Goal: Communication & Community: Answer question/provide support

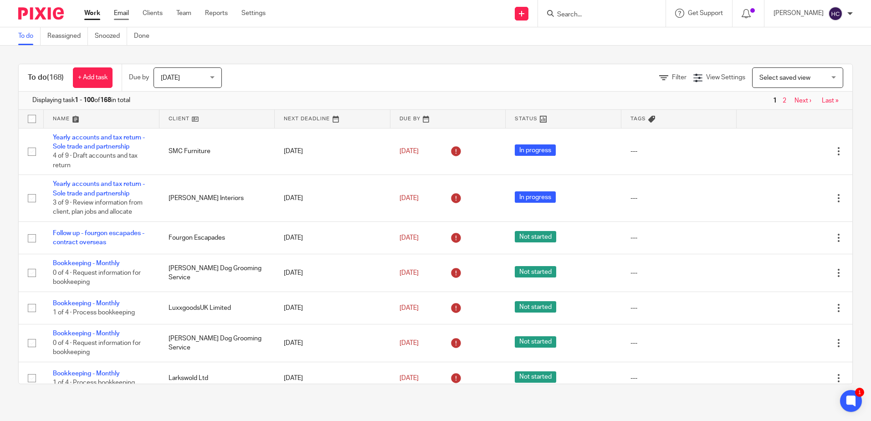
click at [119, 9] on link "Email" at bounding box center [121, 13] width 15 height 9
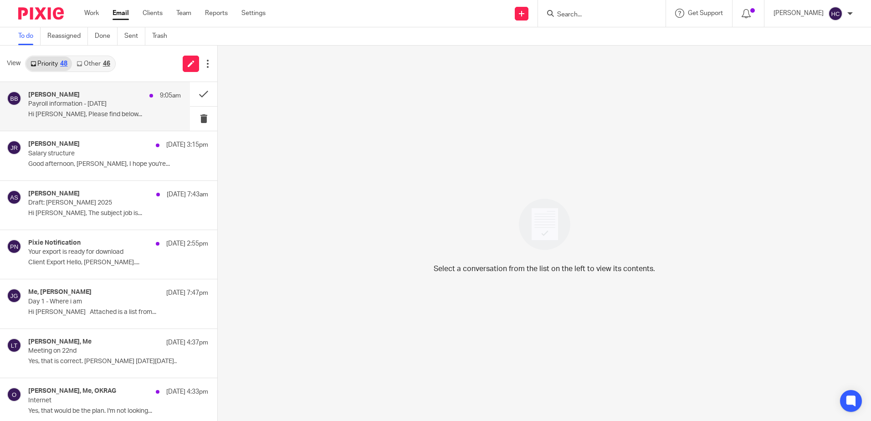
click at [89, 96] on div "[PERSON_NAME] 9:05am" at bounding box center [104, 95] width 153 height 9
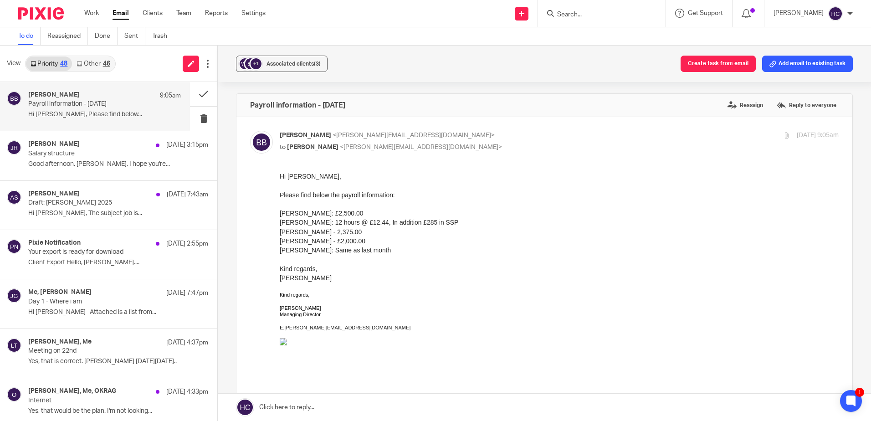
click at [322, 405] on link at bounding box center [544, 407] width 653 height 27
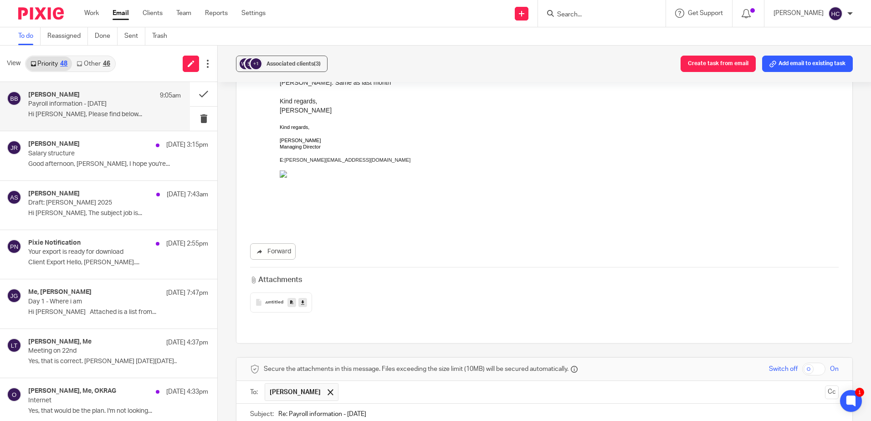
scroll to position [359, 0]
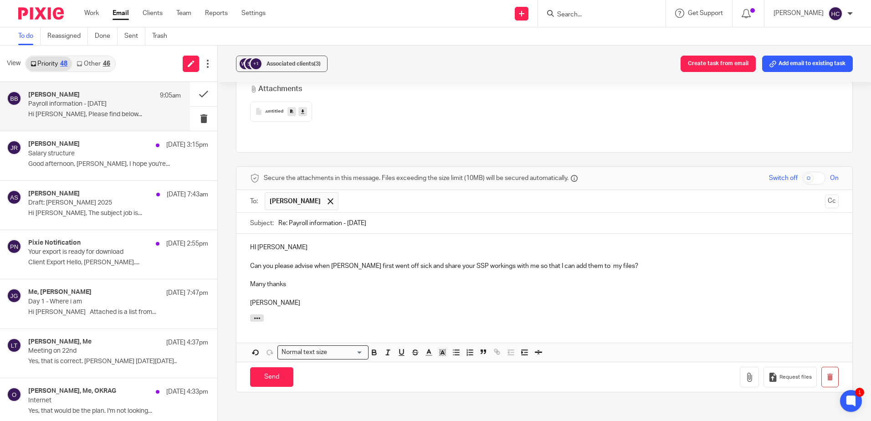
click at [613, 262] on p "Can you please advise when [PERSON_NAME] first went off sick and share your SSP…" at bounding box center [544, 266] width 589 height 9
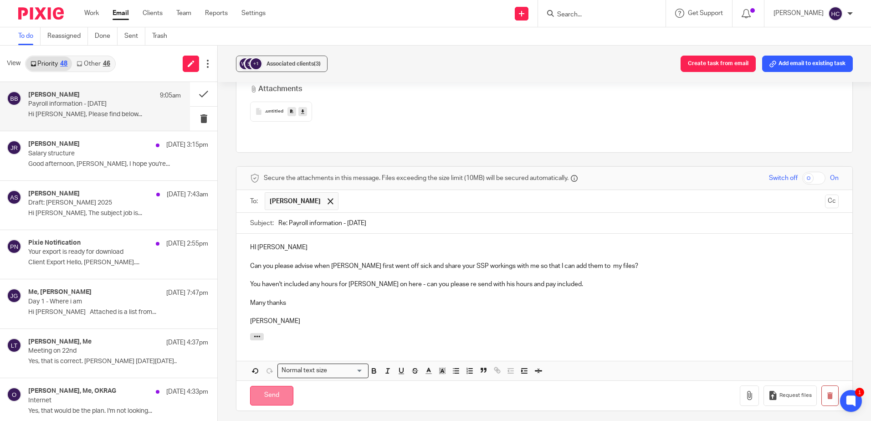
click at [277, 390] on input "Send" at bounding box center [271, 396] width 43 height 20
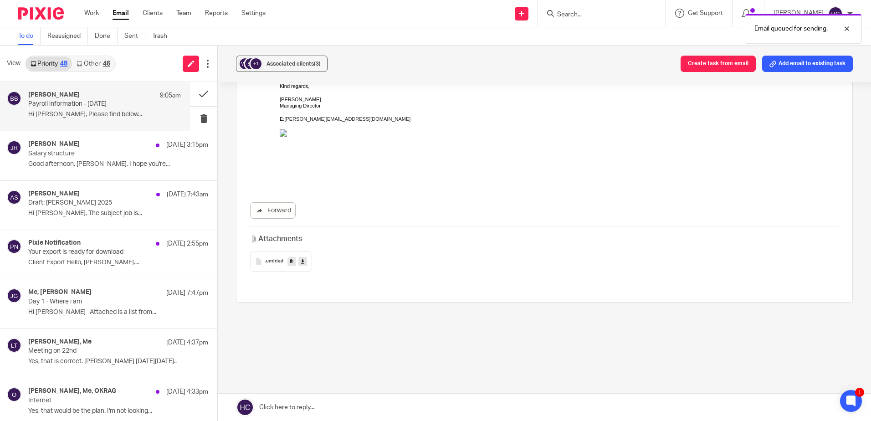
scroll to position [199, 0]
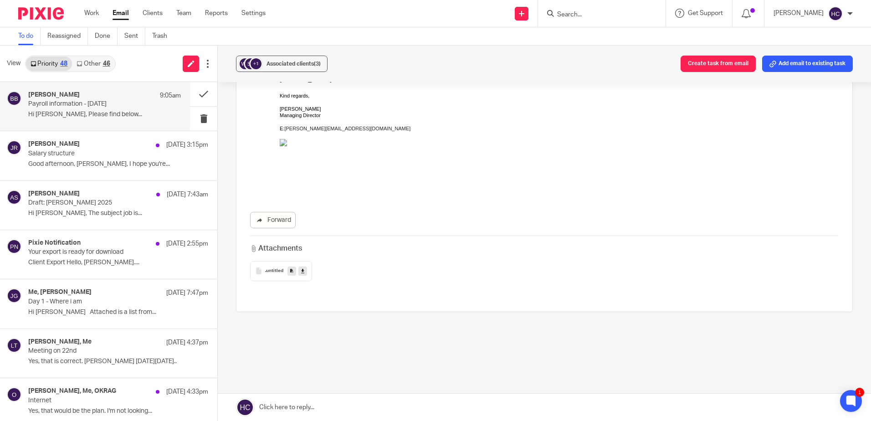
click at [101, 65] on link "Other 46" at bounding box center [93, 63] width 42 height 15
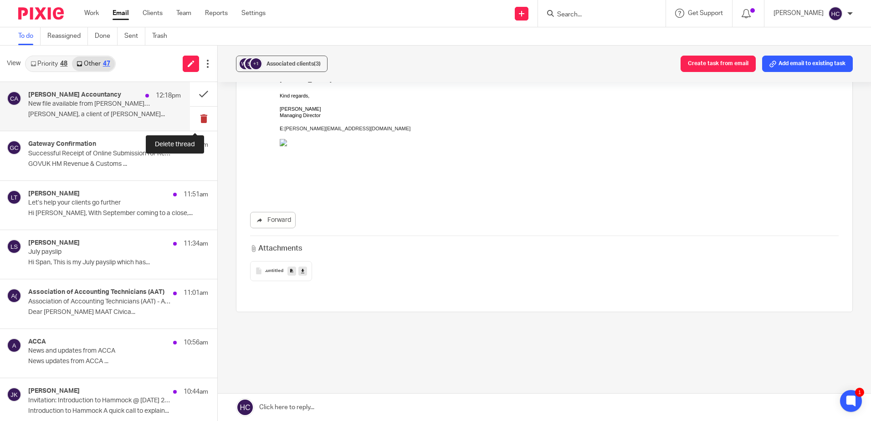
click at [200, 124] on button at bounding box center [203, 119] width 27 height 24
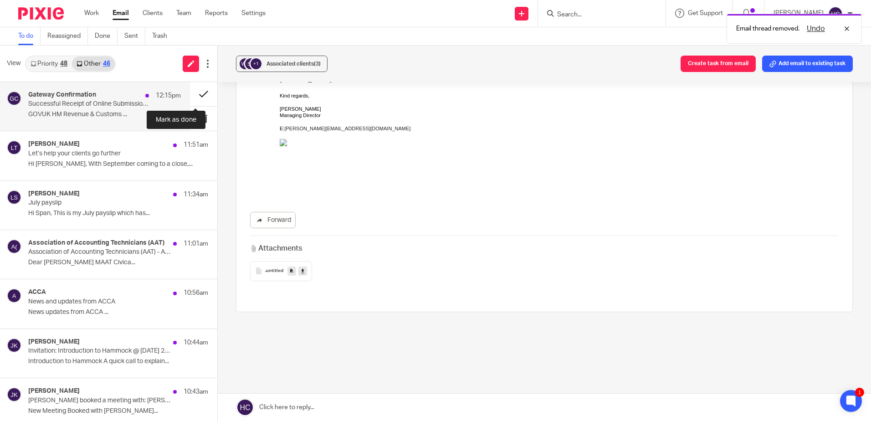
click at [195, 97] on button at bounding box center [203, 94] width 27 height 24
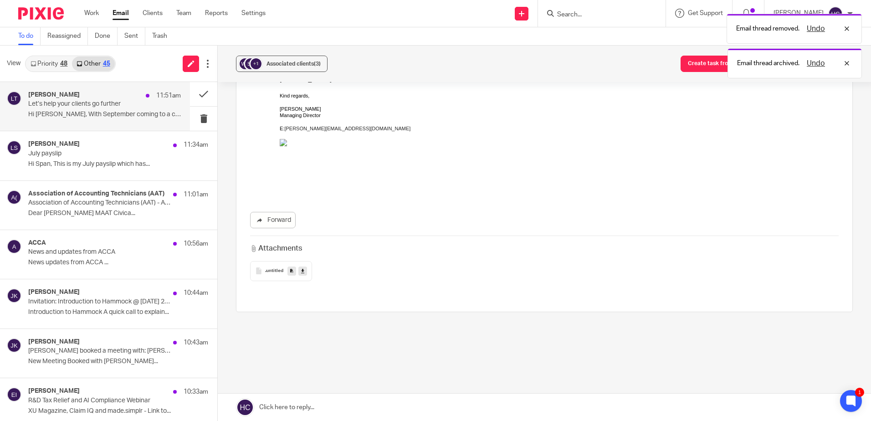
click at [102, 112] on p "Hi [PERSON_NAME], With September coming to a close,..." at bounding box center [104, 115] width 153 height 8
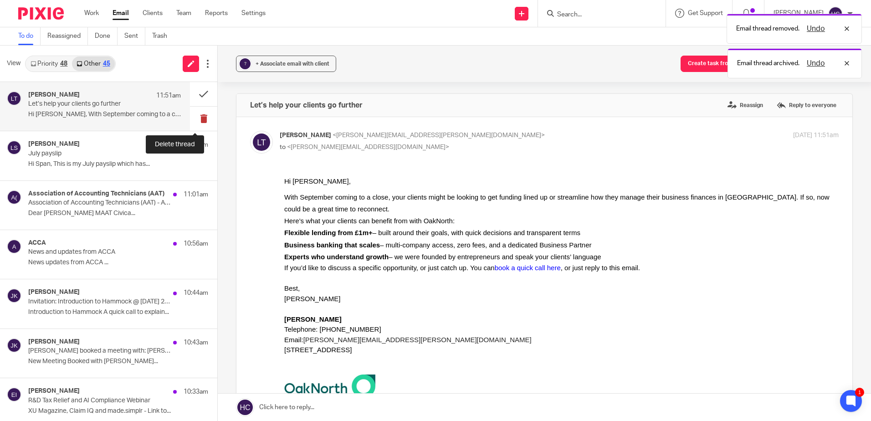
scroll to position [0, 0]
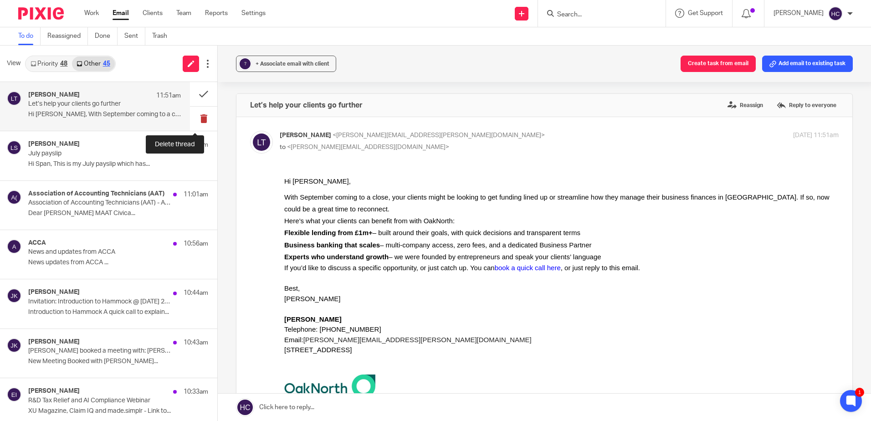
click at [197, 122] on button at bounding box center [203, 119] width 27 height 24
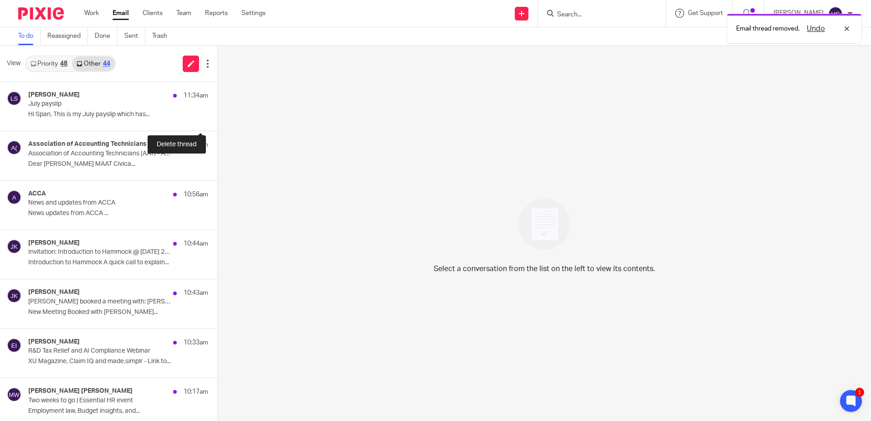
click at [217, 122] on button at bounding box center [220, 119] width 7 height 24
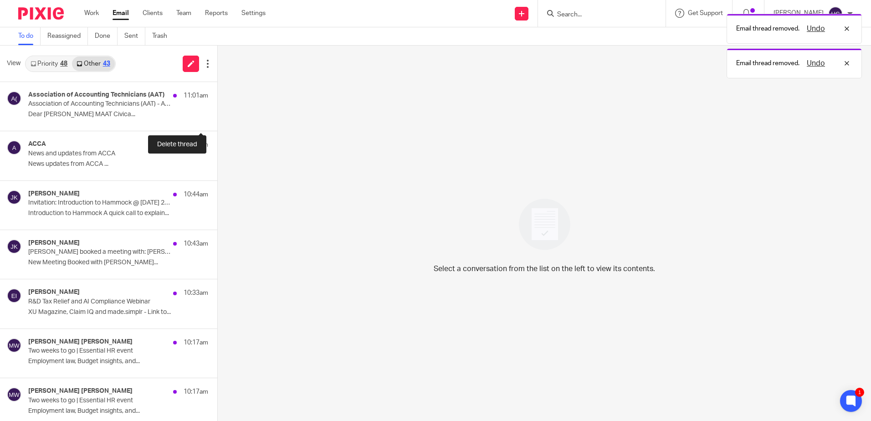
click at [217, 122] on button at bounding box center [220, 119] width 7 height 24
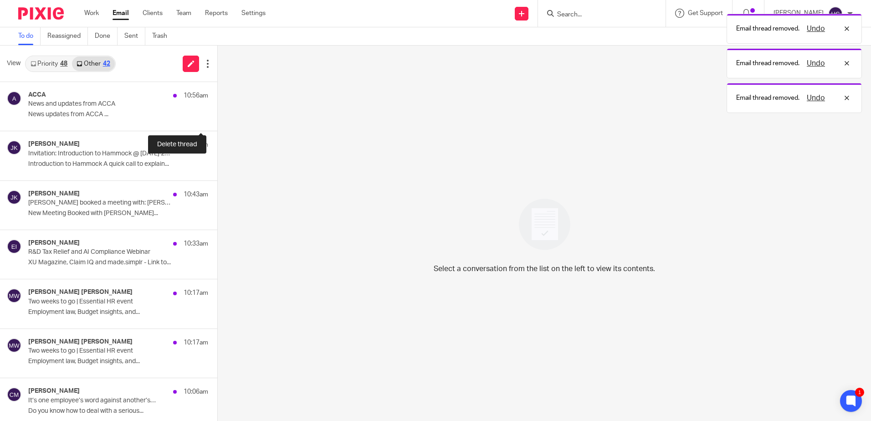
click at [217, 122] on button at bounding box center [220, 119] width 7 height 24
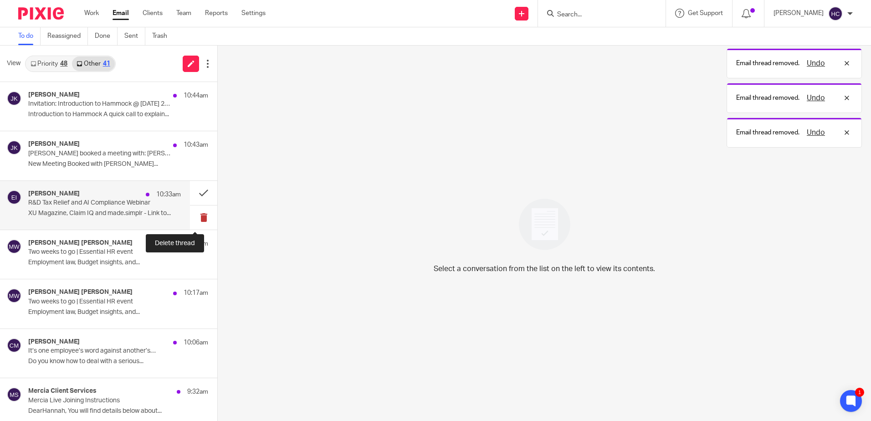
click at [197, 220] on button at bounding box center [203, 217] width 27 height 24
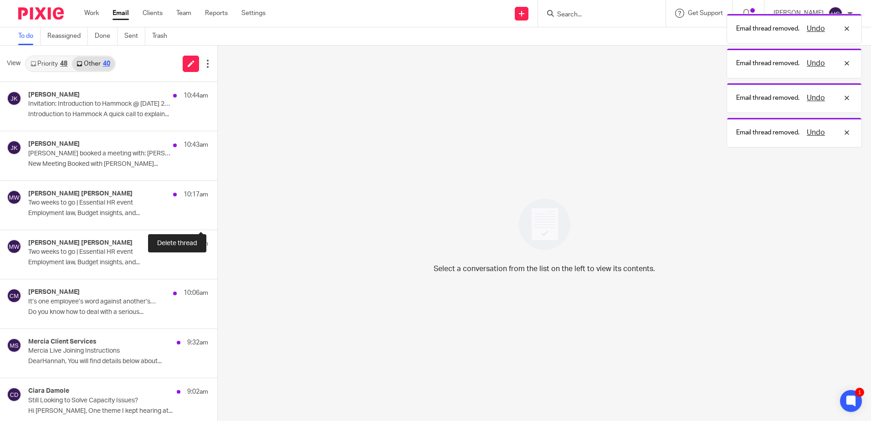
click at [217, 220] on button at bounding box center [220, 217] width 7 height 24
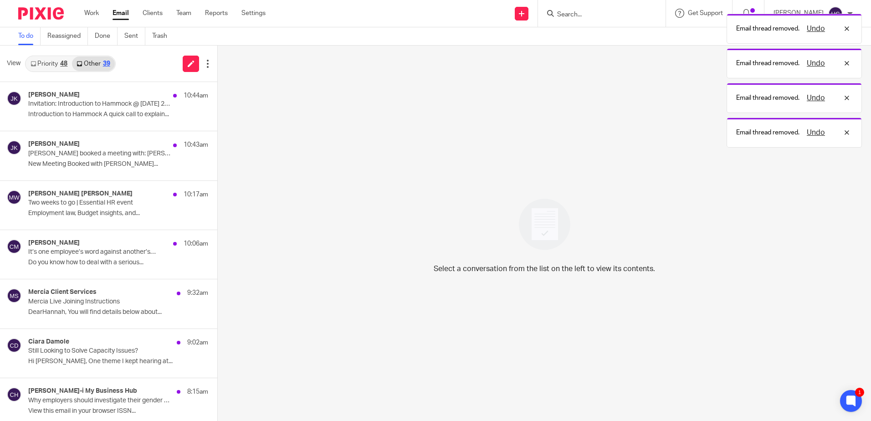
click at [217, 220] on button at bounding box center [220, 217] width 7 height 24
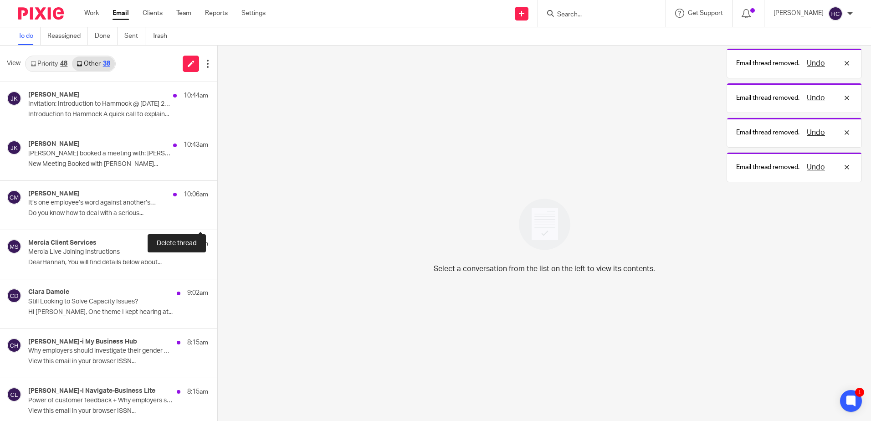
click at [217, 220] on button at bounding box center [220, 217] width 7 height 24
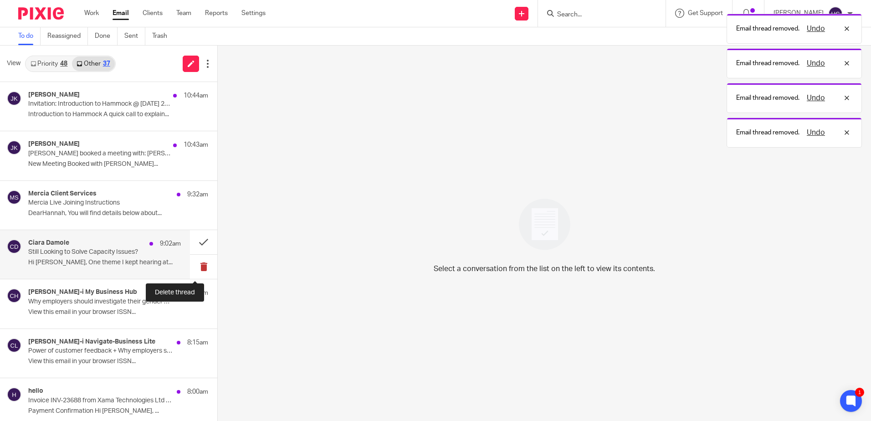
click at [197, 270] on button at bounding box center [203, 267] width 27 height 24
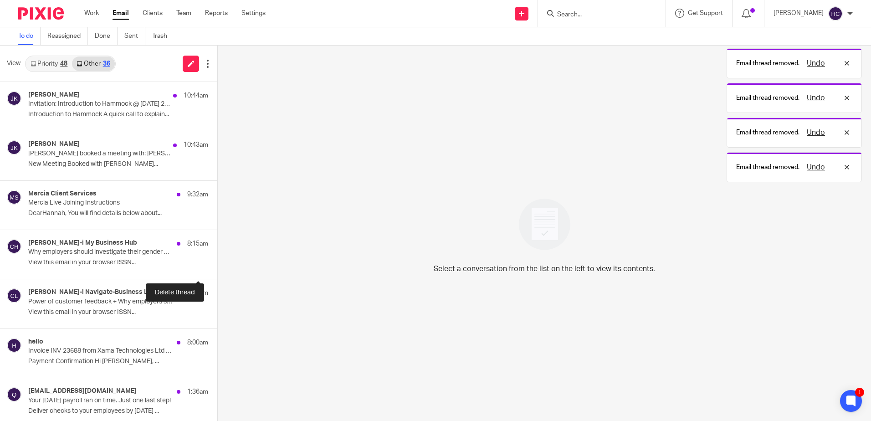
click at [217, 270] on button at bounding box center [220, 267] width 7 height 24
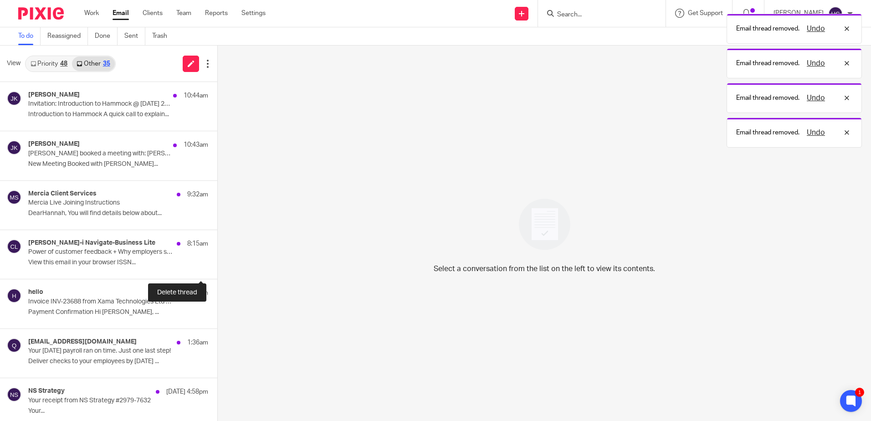
click at [217, 270] on button at bounding box center [220, 267] width 7 height 24
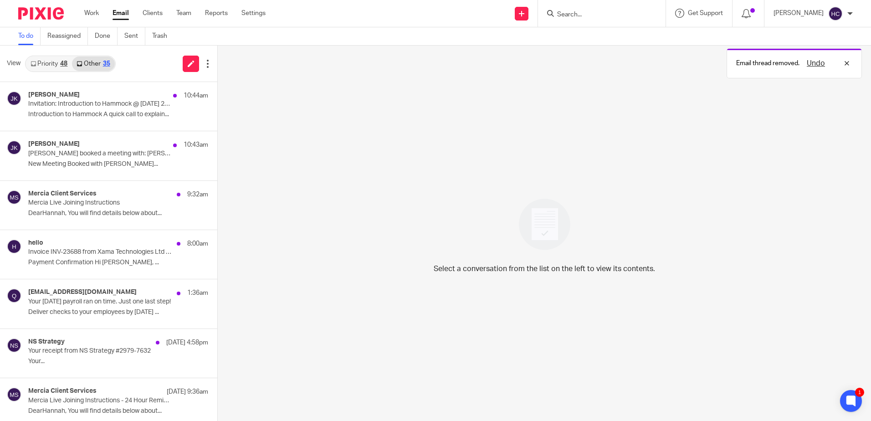
click at [57, 65] on link "Priority 48" at bounding box center [49, 63] width 46 height 15
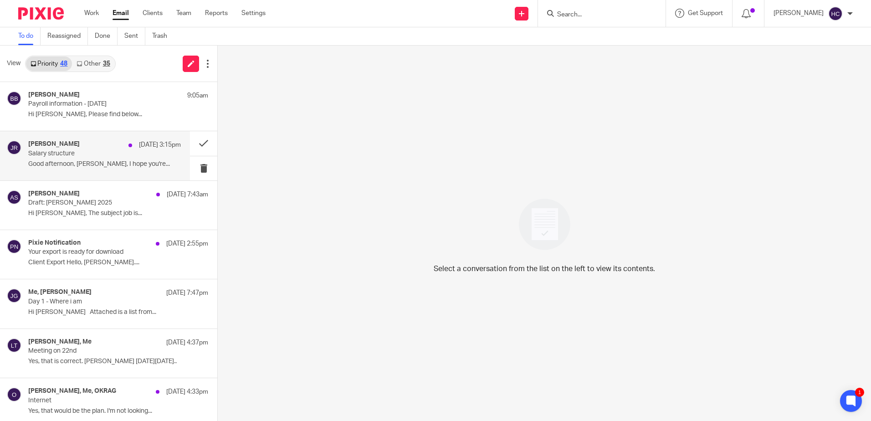
click at [131, 167] on p "Good afternoon, [PERSON_NAME], I hope you're..." at bounding box center [104, 164] width 153 height 8
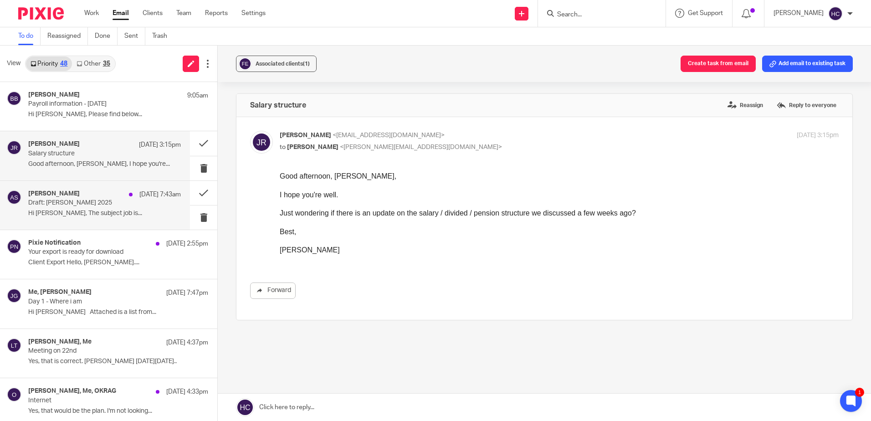
click at [115, 218] on div "[PERSON_NAME] [DATE] 7:43am Draft: [PERSON_NAME] 2025 Hi [PERSON_NAME], The sub…" at bounding box center [104, 205] width 153 height 31
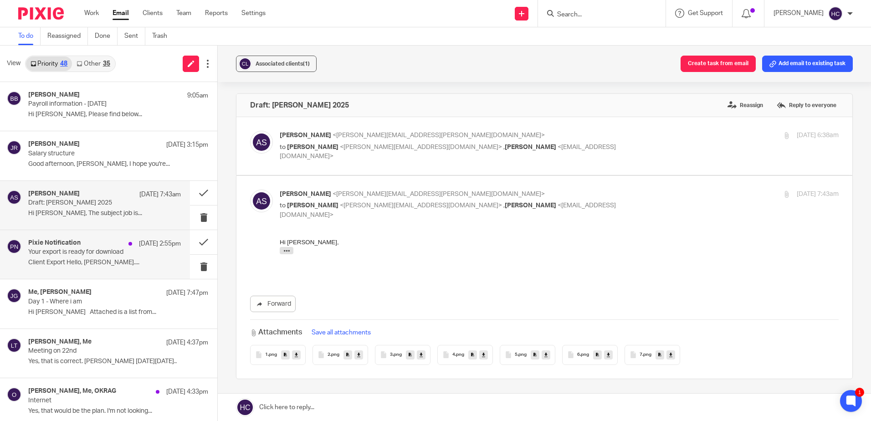
click at [103, 258] on div "Pixie Notification [DATE] 2:55pm Your export is ready for download Client Expor…" at bounding box center [104, 254] width 153 height 31
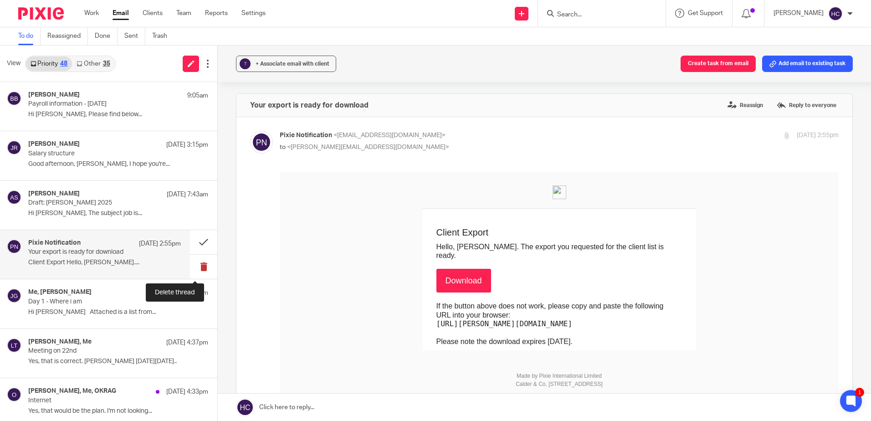
click at [195, 272] on button at bounding box center [203, 267] width 27 height 24
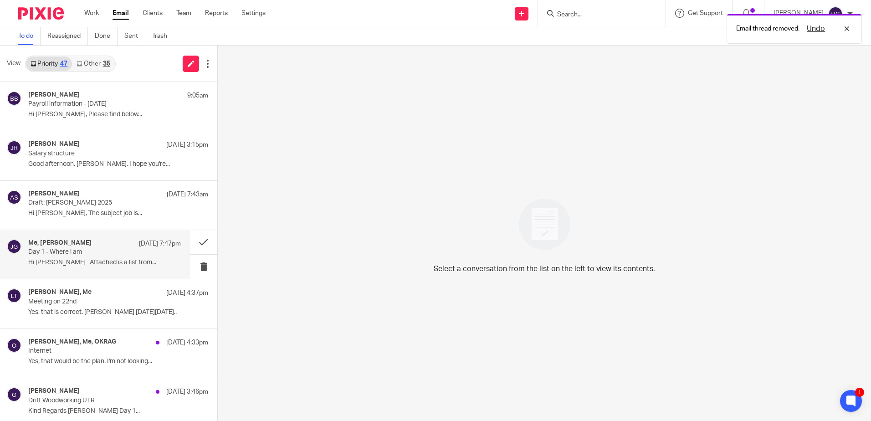
click at [132, 260] on p "Hi [PERSON_NAME] Attached is a list from..." at bounding box center [104, 263] width 153 height 8
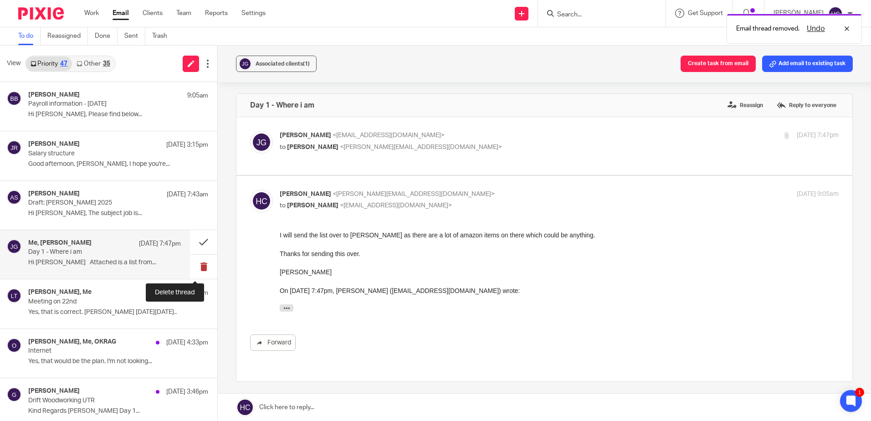
click at [193, 267] on button at bounding box center [203, 267] width 27 height 24
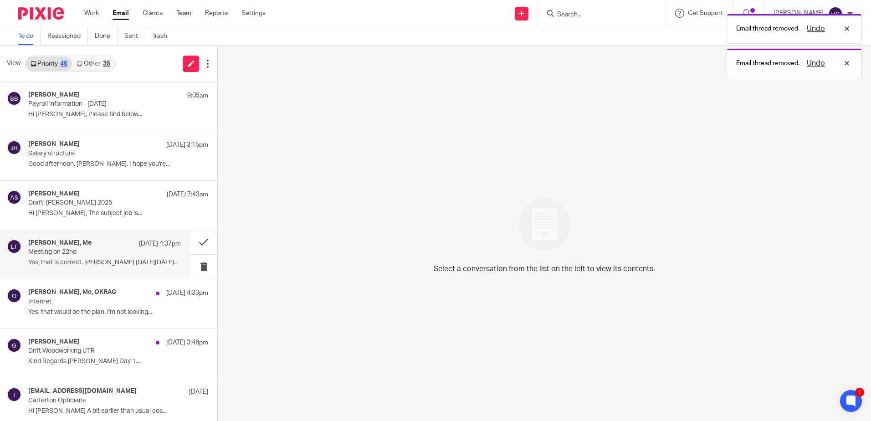
click at [105, 245] on div "[PERSON_NAME], Me [DATE] 4:37pm" at bounding box center [104, 243] width 153 height 9
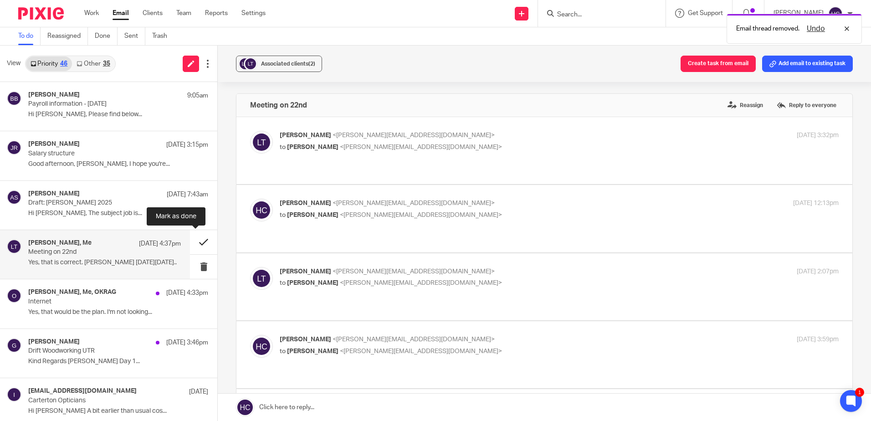
click at [199, 243] on button at bounding box center [203, 242] width 27 height 24
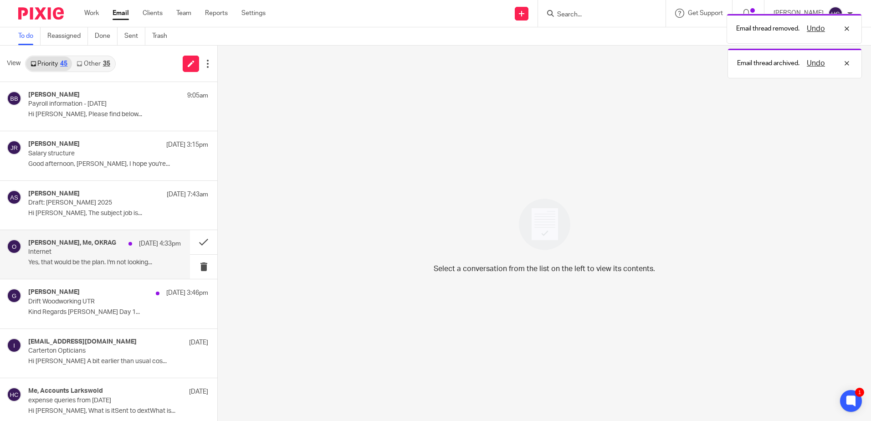
click at [92, 252] on p "Internet" at bounding box center [89, 252] width 122 height 8
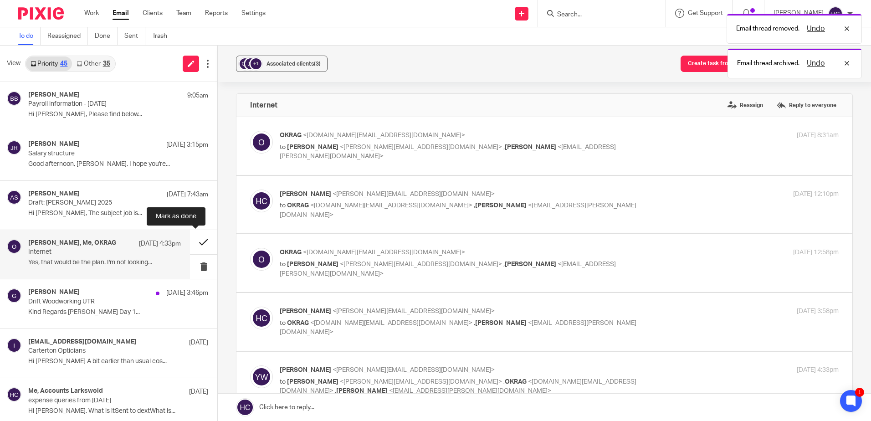
click at [190, 243] on button at bounding box center [203, 242] width 27 height 24
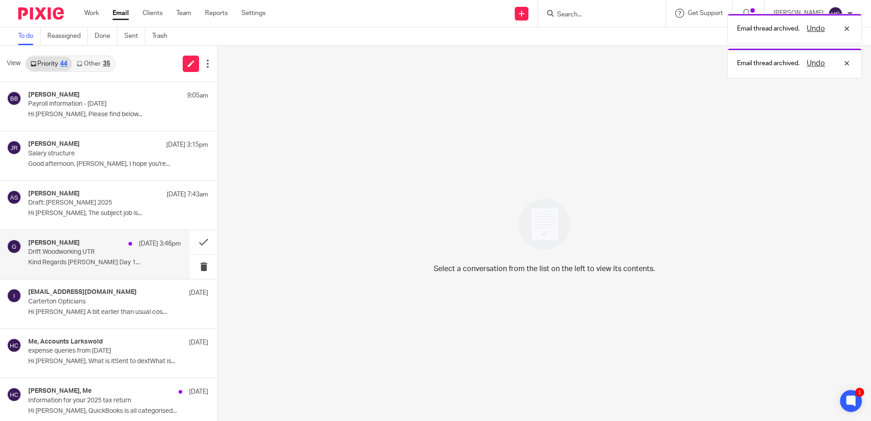
click at [84, 268] on div "[PERSON_NAME] [DATE] 3:46pm Drift Woodworking UTR Kind Regards [PERSON_NAME] Da…" at bounding box center [104, 254] width 153 height 31
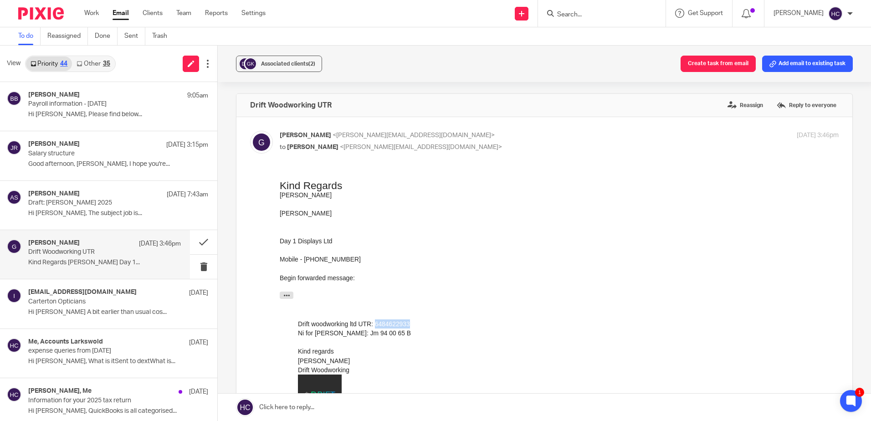
drag, startPoint x: 415, startPoint y: 323, endPoint x: 375, endPoint y: 321, distance: 39.7
click at [375, 321] on div "Drift woodworking ltd UTR: 6484622933" at bounding box center [559, 323] width 523 height 9
copy div "6484622933"
click at [376, 399] on link at bounding box center [544, 407] width 653 height 27
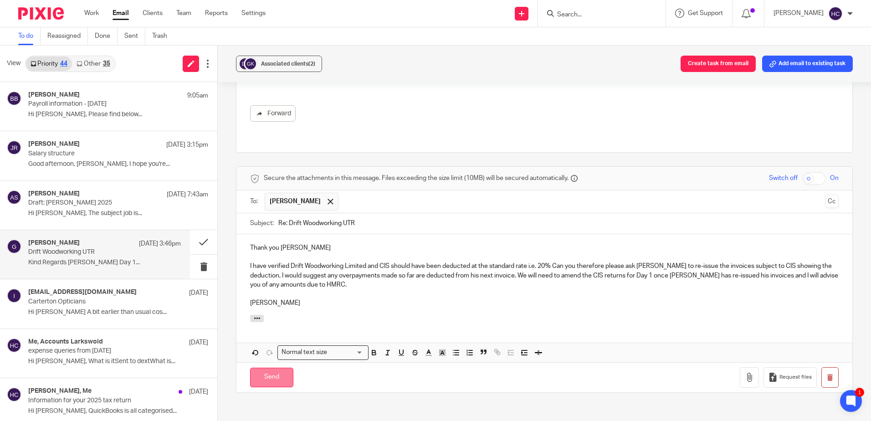
click at [281, 368] on input "Send" at bounding box center [271, 378] width 43 height 20
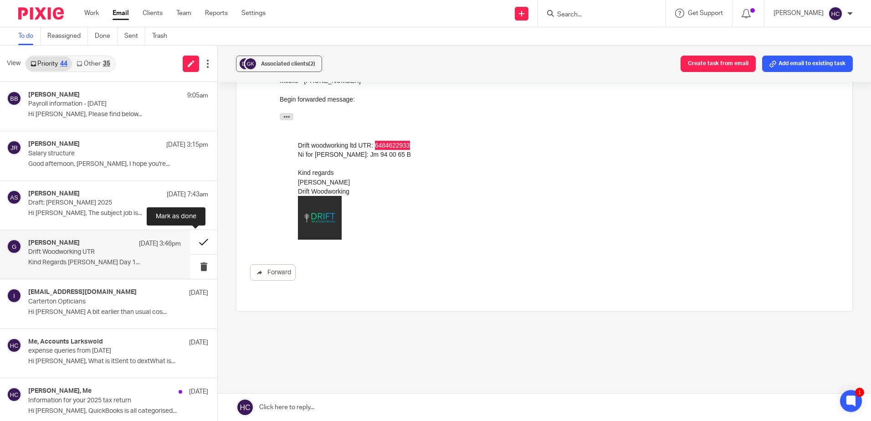
click at [197, 244] on button at bounding box center [203, 242] width 27 height 24
